Goal: Task Accomplishment & Management: Complete application form

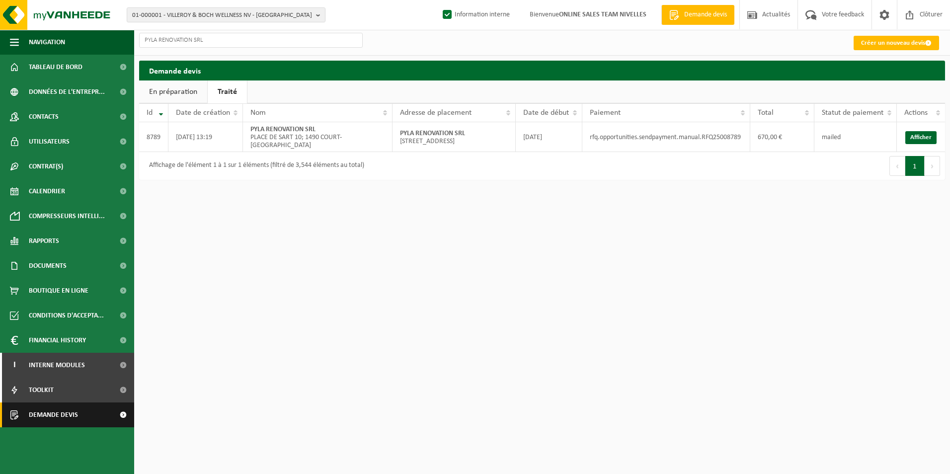
click at [45, 406] on span "Demande devis" at bounding box center [53, 414] width 49 height 25
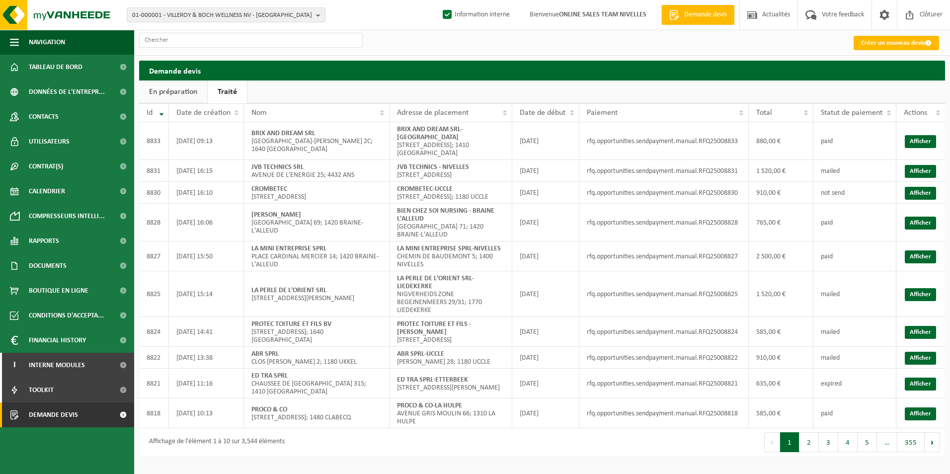
click at [401, 48] on div "Créer un nouveau devis" at bounding box center [541, 42] width 815 height 25
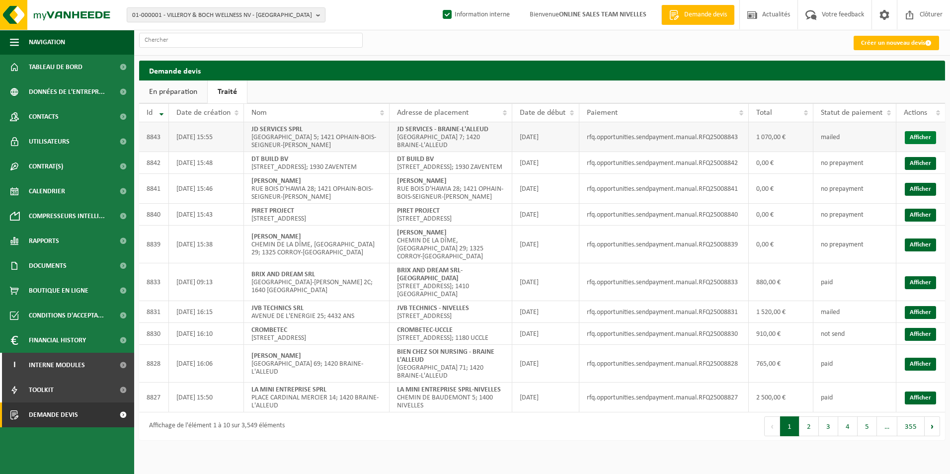
click at [927, 137] on link "Afficher" at bounding box center [919, 137] width 31 height 13
